Goal: Transaction & Acquisition: Subscribe to service/newsletter

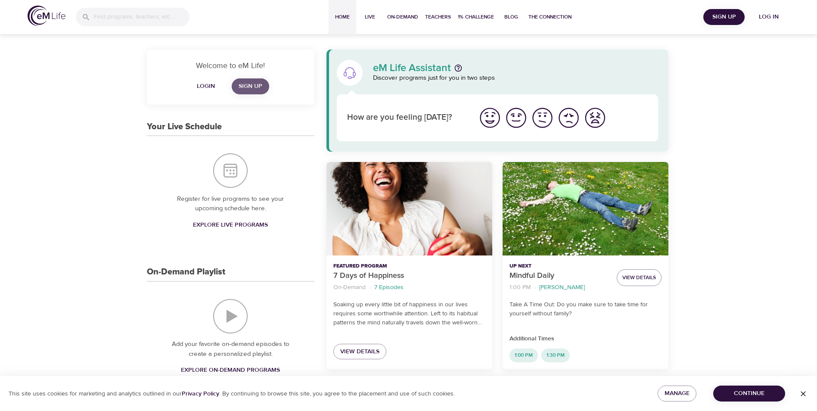
click at [239, 83] on span "Sign Up" at bounding box center [250, 86] width 24 height 11
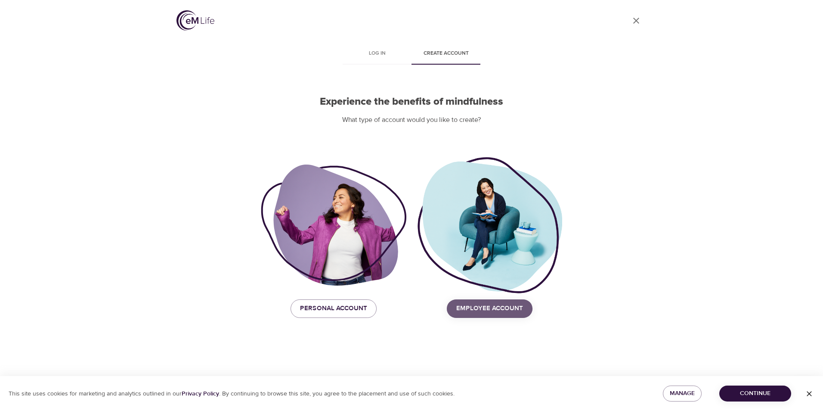
click at [476, 305] on span "Employee Account" at bounding box center [489, 308] width 67 height 11
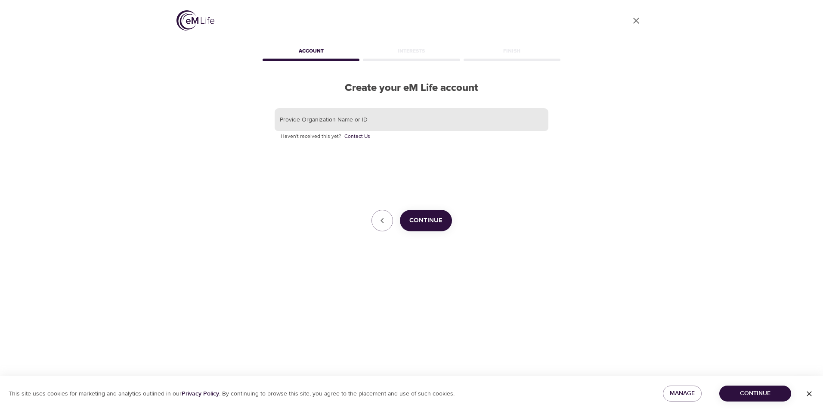
click at [408, 124] on input "text" at bounding box center [412, 119] width 274 height 23
type input "gbt"
click at [445, 158] on div "Provide Organization Name or ID gbt Haven't received this yet? Contact Us Conti…" at bounding box center [412, 170] width 274 height 124
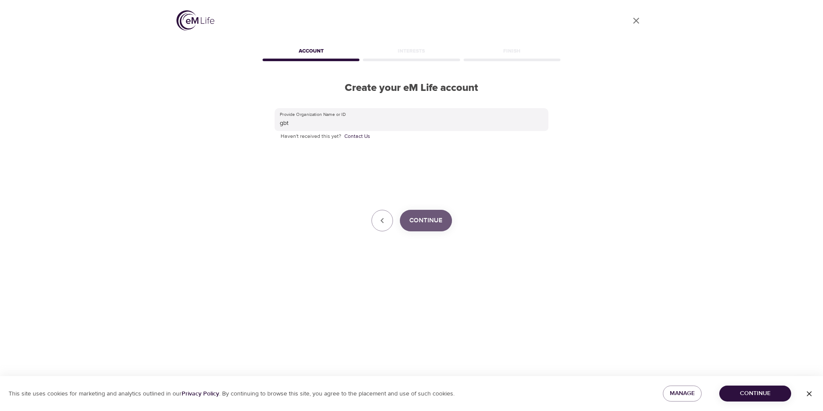
click at [432, 225] on span "Continue" at bounding box center [425, 220] width 33 height 11
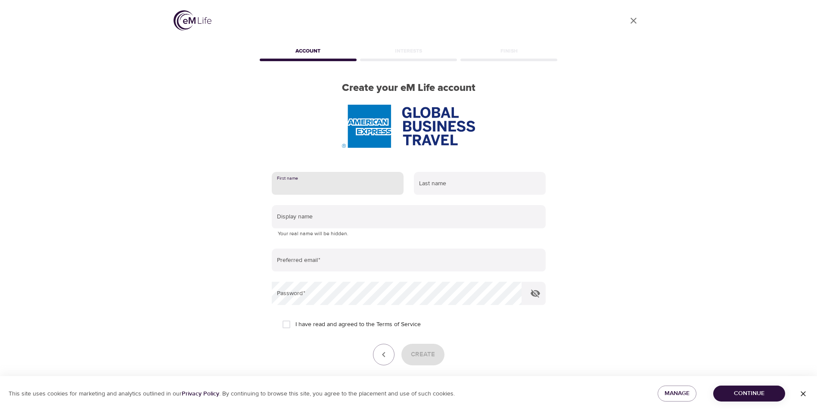
click at [349, 184] on input "text" at bounding box center [338, 183] width 132 height 23
click at [346, 187] on input "text" at bounding box center [338, 183] width 132 height 23
type input "[PERSON_NAME]"
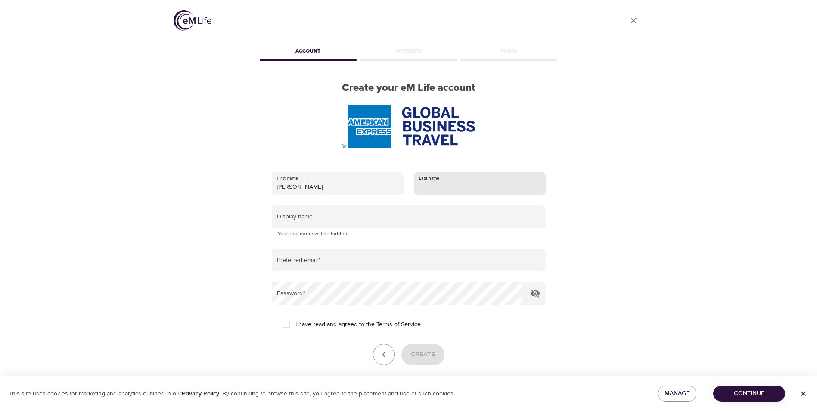
click at [472, 177] on input "text" at bounding box center [480, 183] width 132 height 23
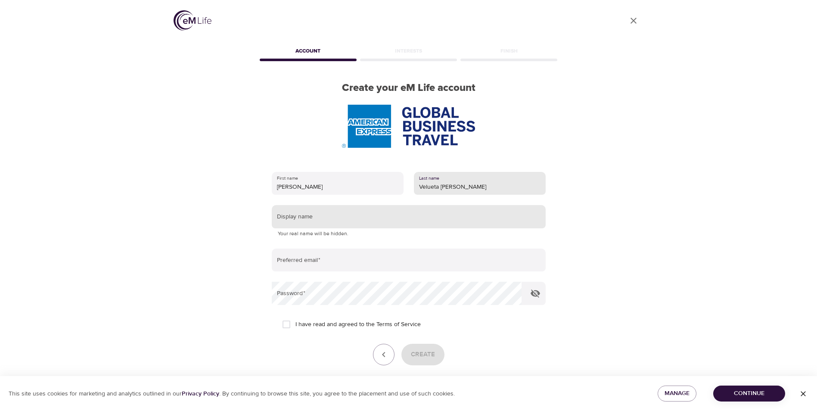
type input "Velueta [PERSON_NAME]"
click at [391, 215] on input "text" at bounding box center [409, 216] width 274 height 23
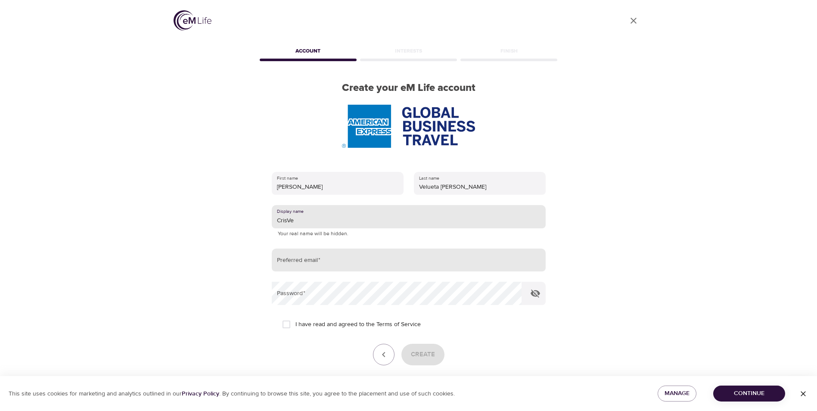
type input "CrisVe"
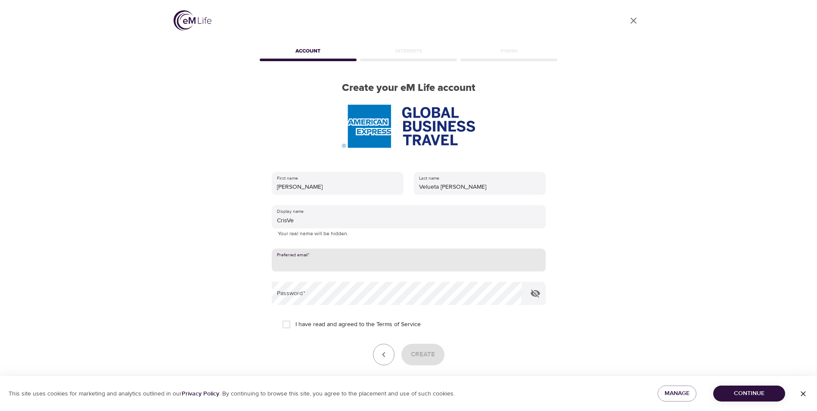
click at [333, 257] on input "email" at bounding box center [409, 259] width 274 height 23
type input "[PERSON_NAME][EMAIL_ADDRESS][DOMAIN_NAME]"
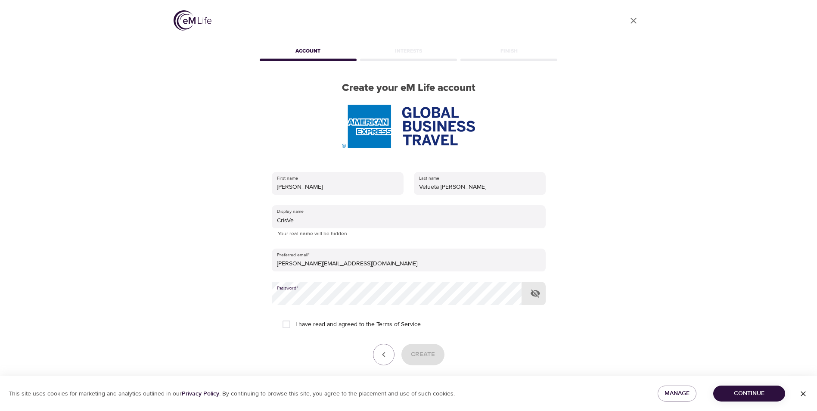
click at [286, 325] on input "I have read and agreed to the Terms of Service" at bounding box center [286, 324] width 18 height 18
checkbox input "true"
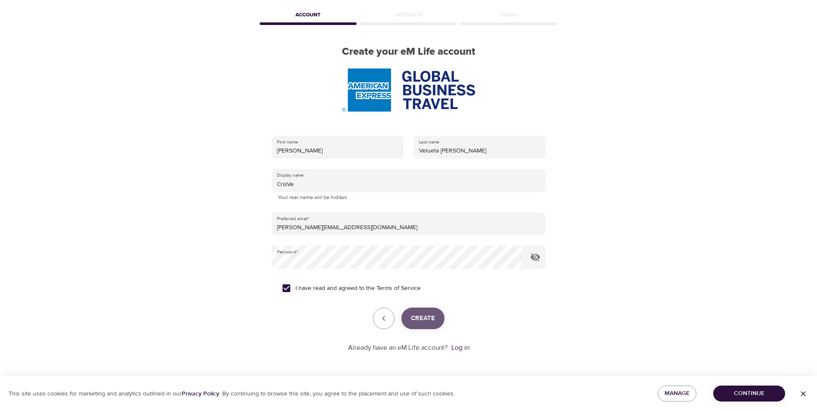
click at [427, 317] on span "Create" at bounding box center [423, 317] width 24 height 11
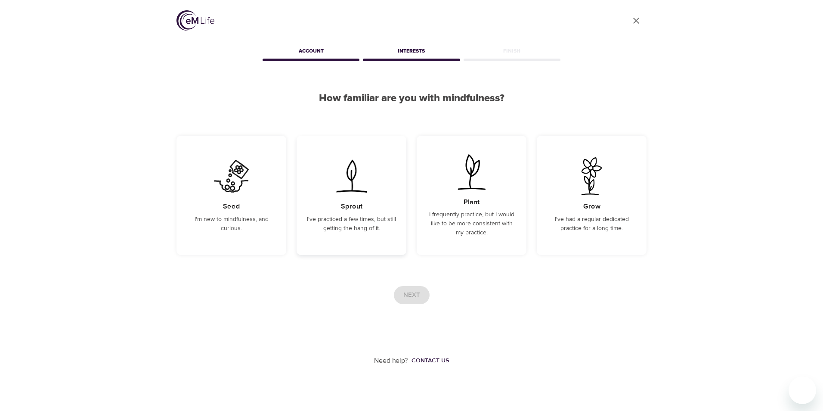
click at [383, 168] on div "Sprout I've practiced a few times, but still getting the hang of it." at bounding box center [352, 195] width 110 height 119
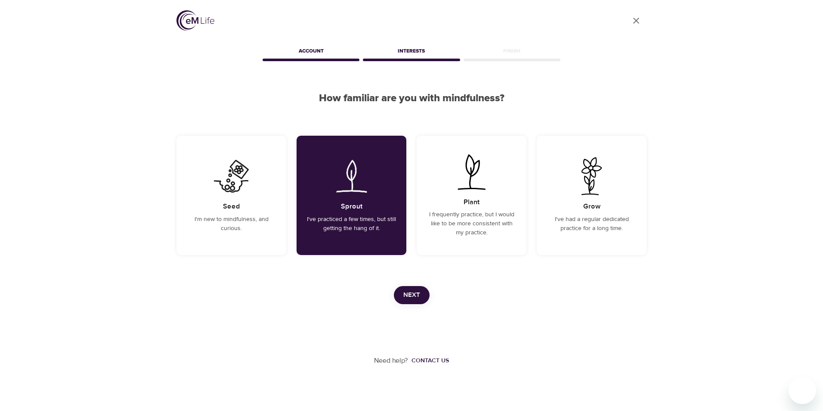
click at [410, 295] on span "Next" at bounding box center [411, 294] width 17 height 11
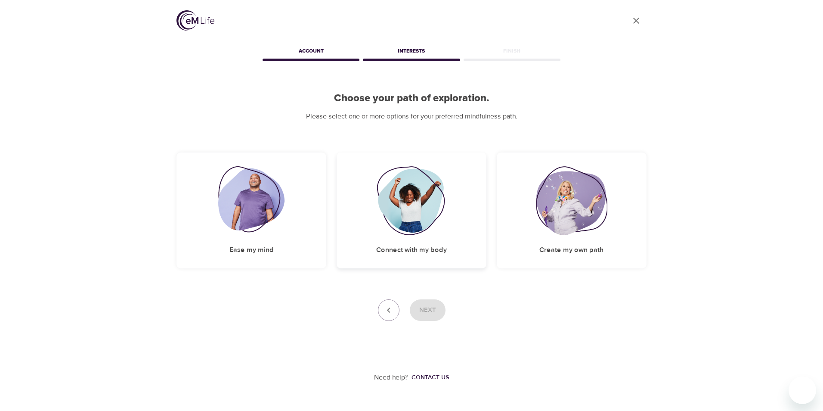
click at [438, 206] on img at bounding box center [412, 200] width 70 height 69
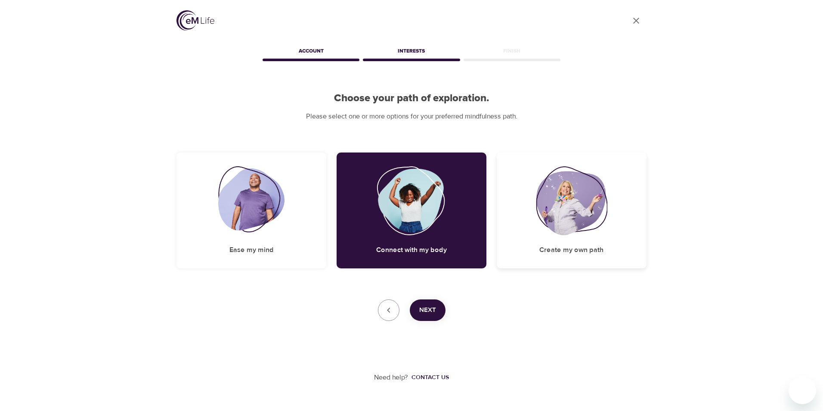
click at [553, 205] on img at bounding box center [571, 200] width 71 height 69
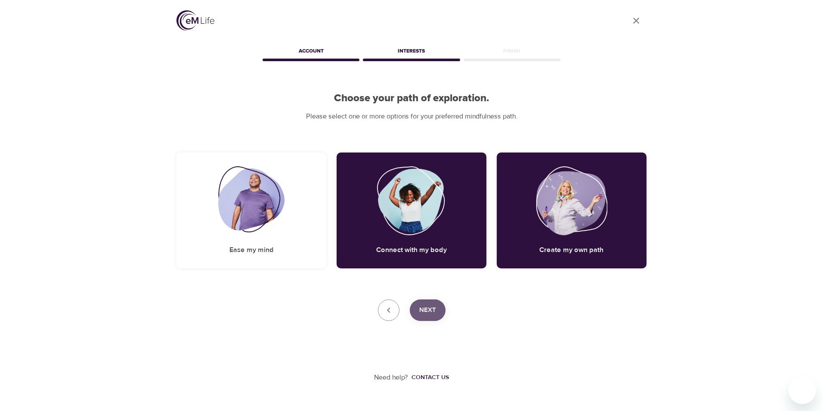
click at [428, 307] on span "Next" at bounding box center [427, 309] width 17 height 11
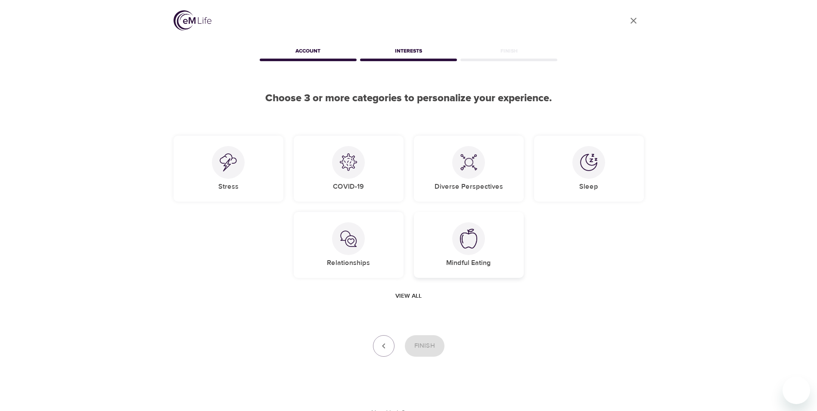
click at [477, 229] on div at bounding box center [468, 238] width 33 height 33
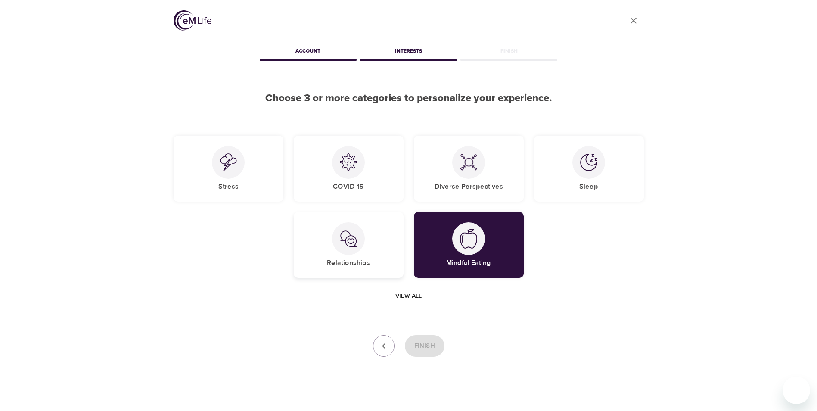
click at [330, 236] on div "Relationships" at bounding box center [349, 245] width 110 height 66
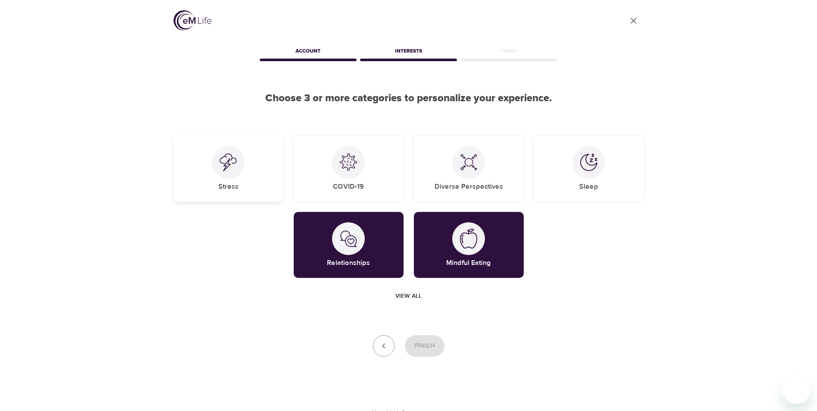
click at [227, 148] on div at bounding box center [228, 162] width 33 height 33
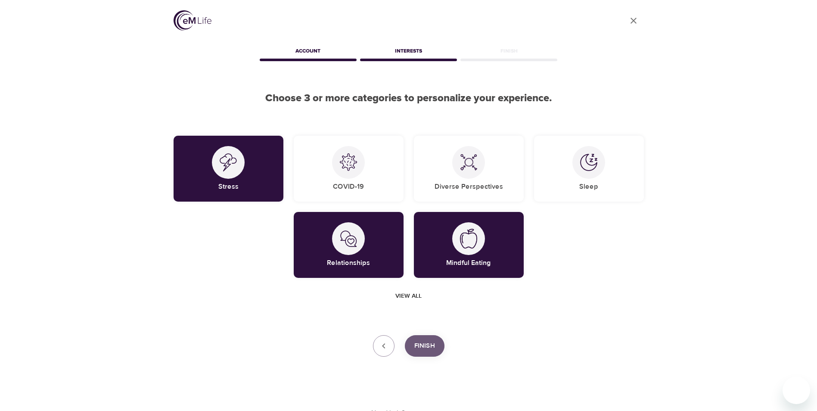
click at [423, 344] on span "Finish" at bounding box center [424, 345] width 21 height 11
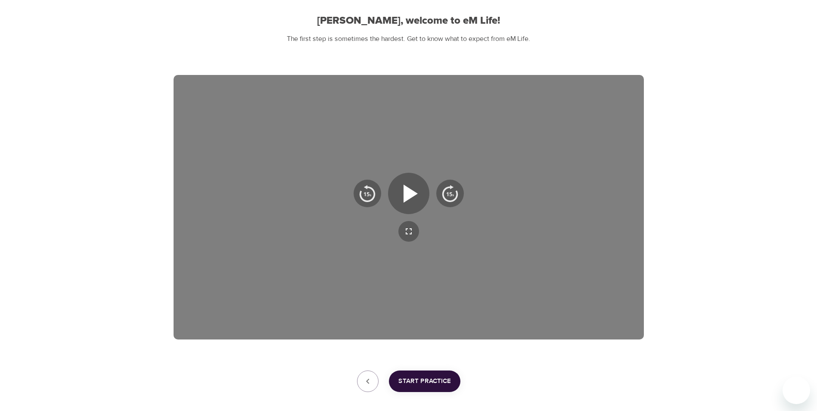
scroll to position [120, 0]
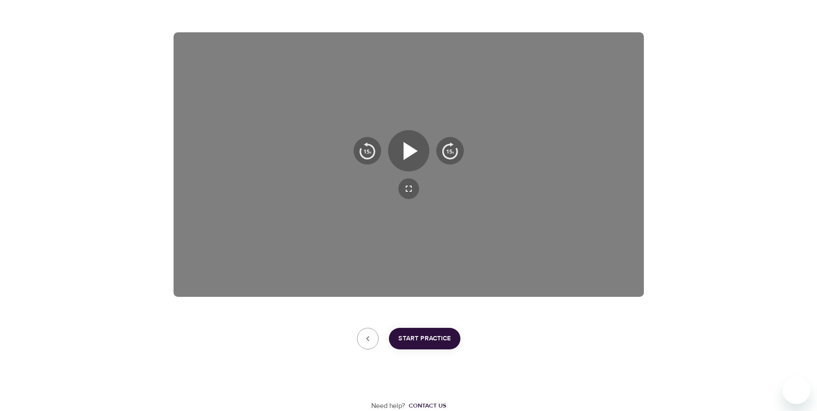
click at [403, 340] on span "Start Practice" at bounding box center [424, 338] width 53 height 11
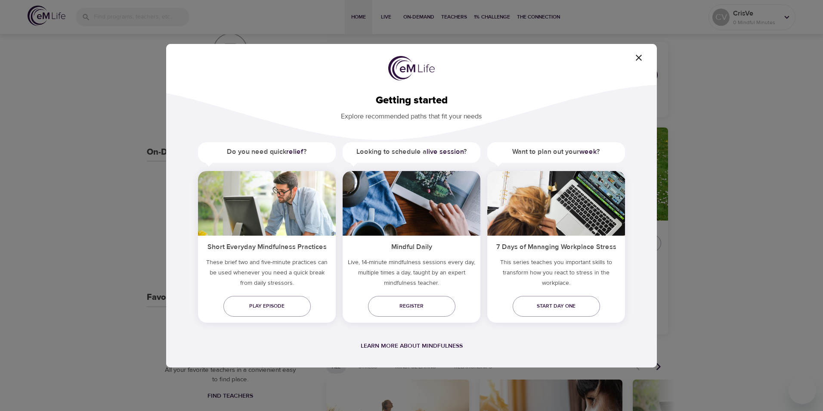
click at [639, 56] on icon "button" at bounding box center [639, 58] width 10 height 10
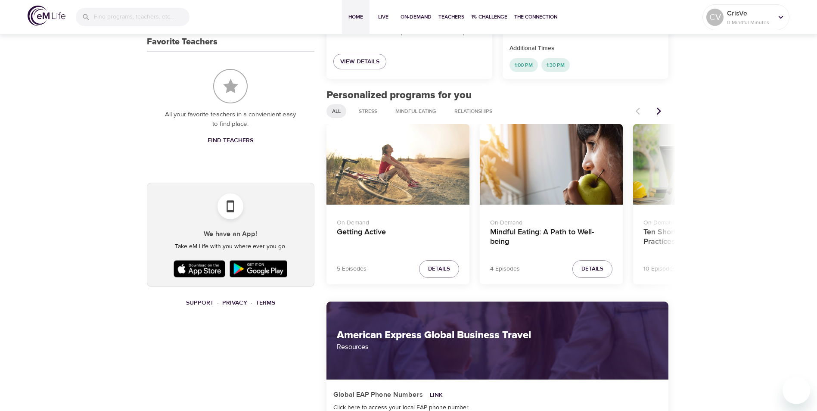
scroll to position [430, 0]
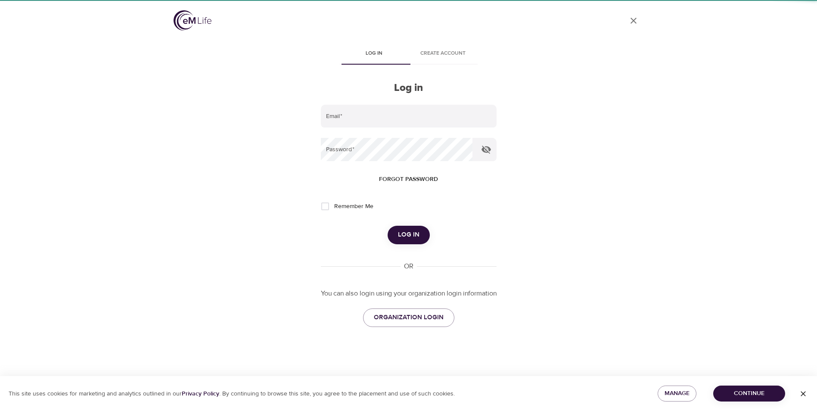
type input "[PERSON_NAME][EMAIL_ADDRESS][DOMAIN_NAME]"
